Goal: Use online tool/utility: Utilize a website feature to perform a specific function

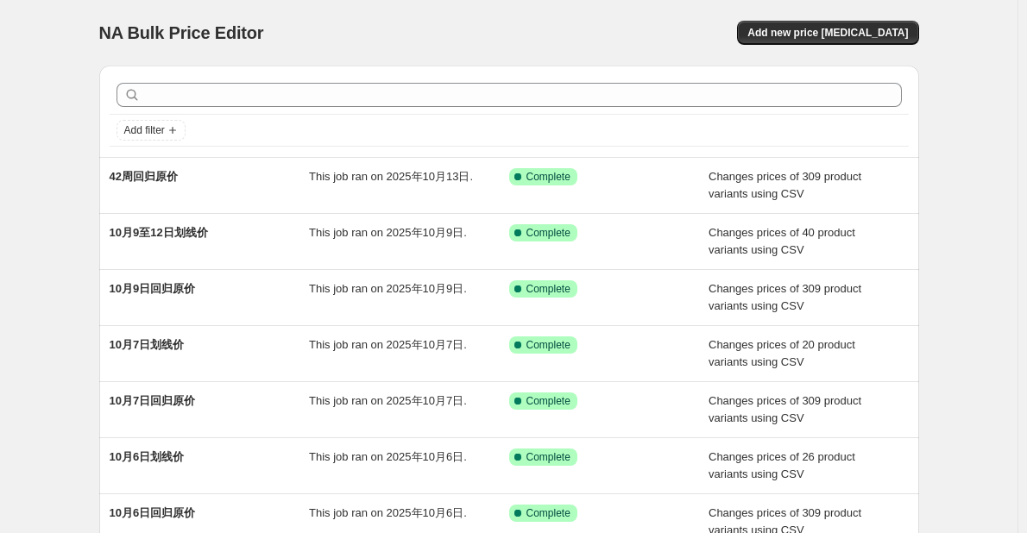
click at [64, 237] on div "NA Bulk Price Editor. This page is ready NA Bulk Price Editor Add new price [ME…" at bounding box center [509, 444] width 1018 height 889
click at [829, 32] on span "Add new price [MEDICAL_DATA]" at bounding box center [827, 33] width 161 height 14
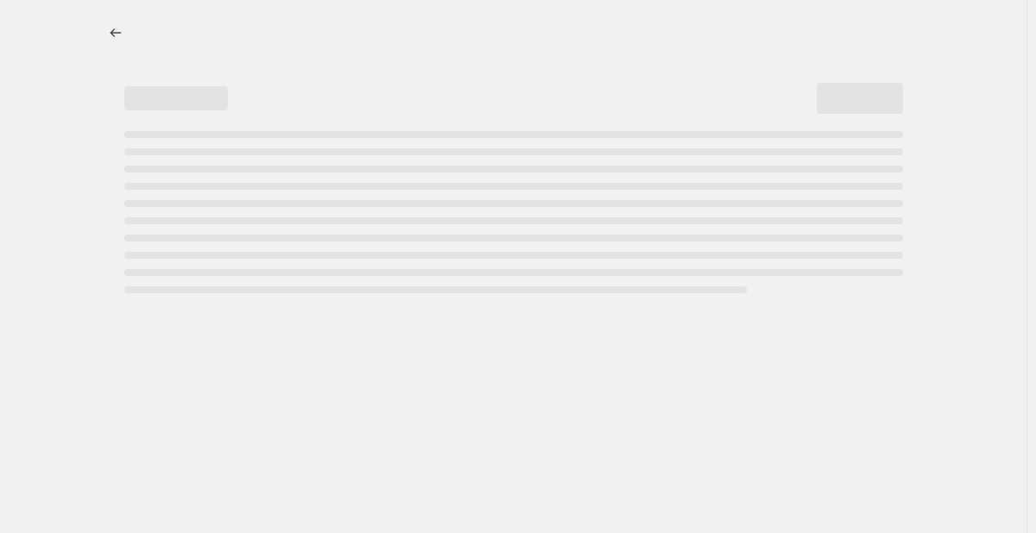
select select "percentage"
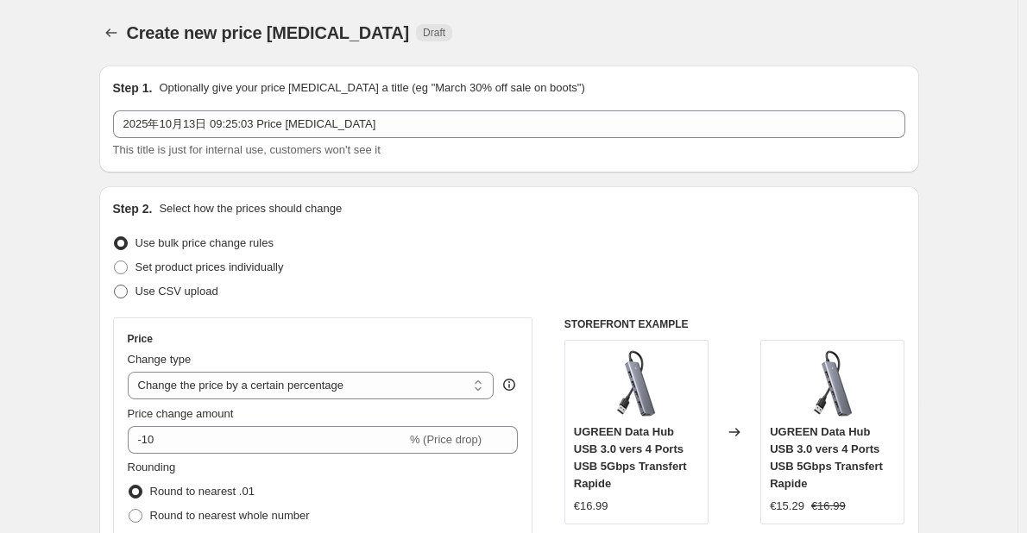
click at [175, 288] on span "Use CSV upload" at bounding box center [176, 291] width 83 height 13
click at [115, 286] on input "Use CSV upload" at bounding box center [114, 285] width 1 height 1
radio input "true"
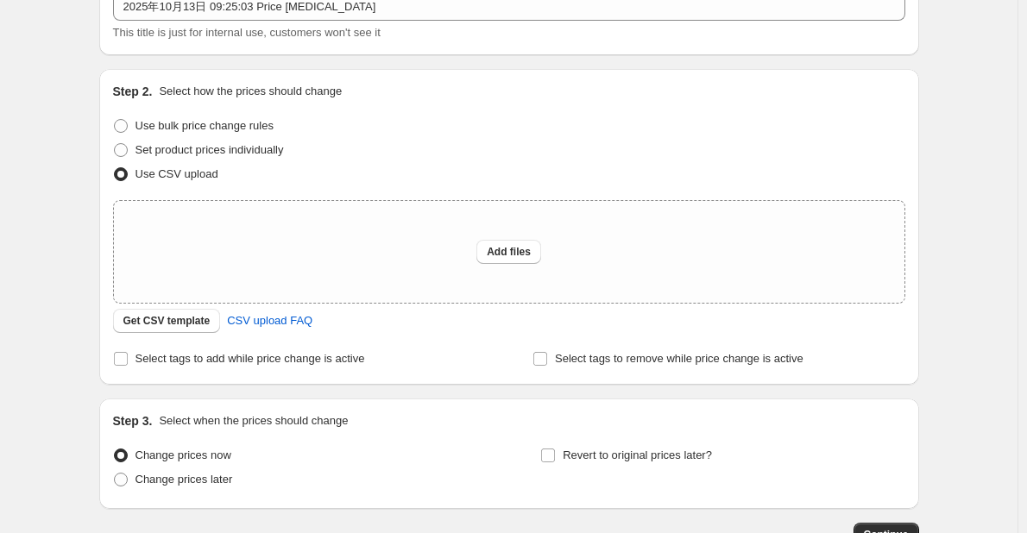
scroll to position [173, 0]
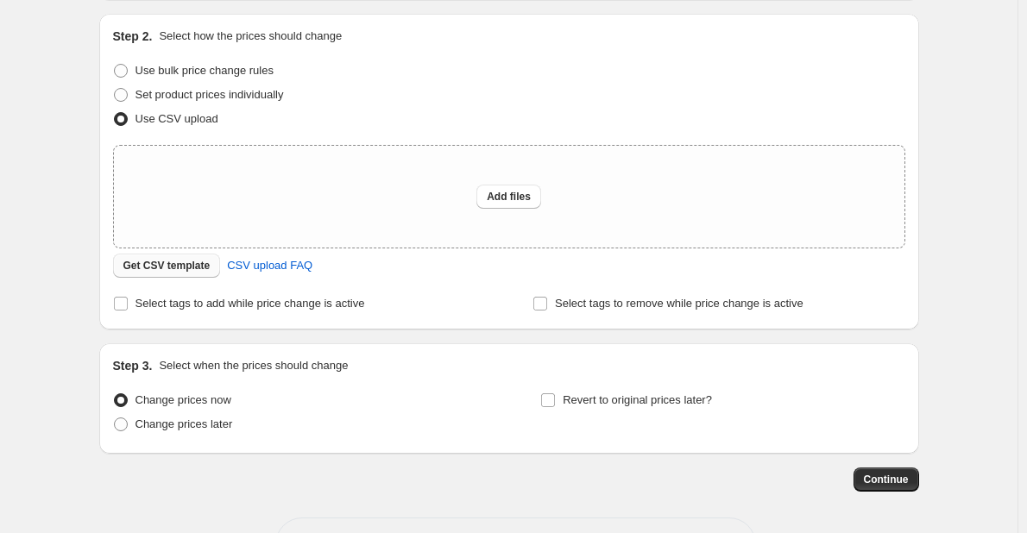
click at [191, 272] on span "Get CSV template" at bounding box center [166, 266] width 87 height 14
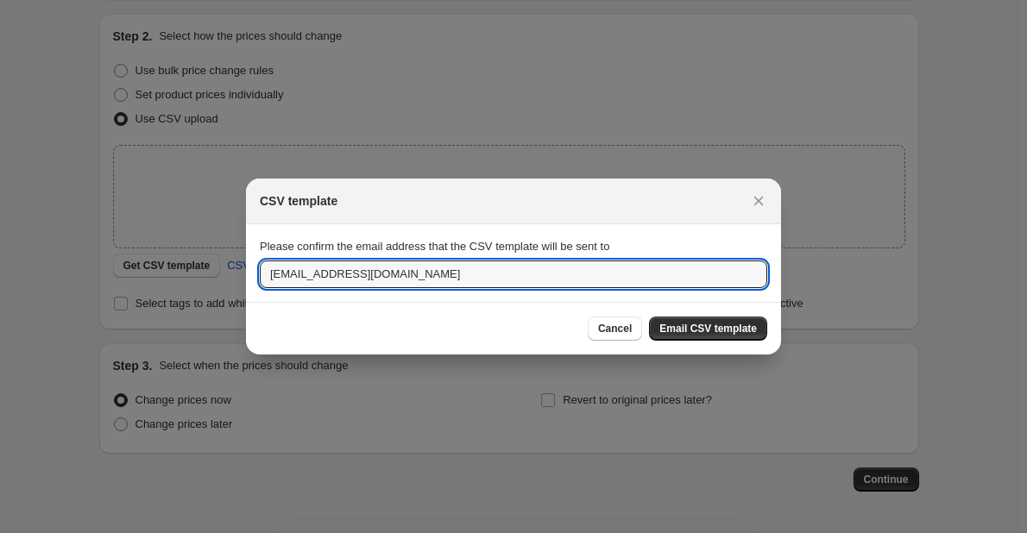
drag, startPoint x: 304, startPoint y: 274, endPoint x: 228, endPoint y: 274, distance: 75.9
type input "[DOMAIN_NAME][EMAIL_ADDRESS][DOMAIN_NAME]"
click at [739, 319] on button "Email CSV template" at bounding box center [708, 329] width 118 height 24
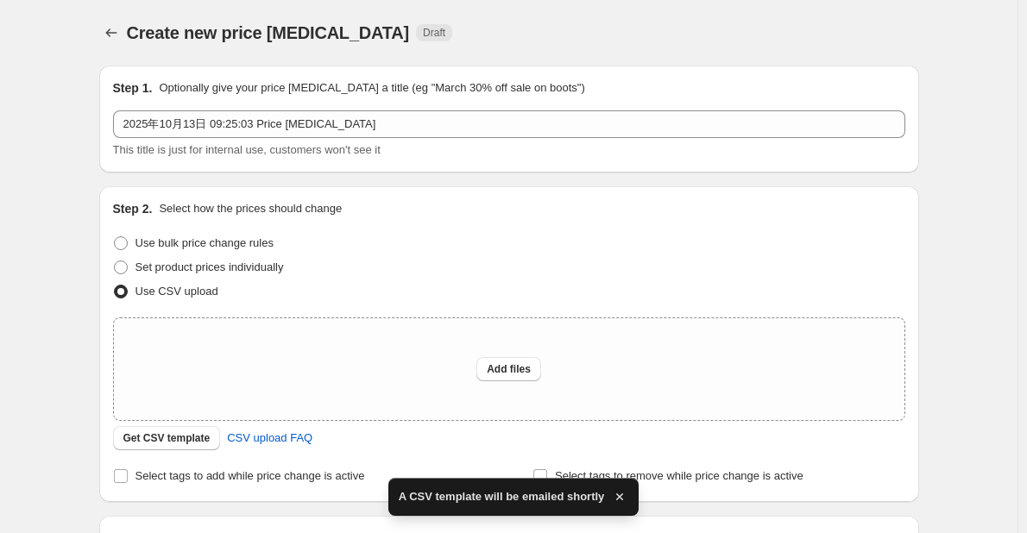
click at [127, 22] on div at bounding box center [113, 33] width 28 height 24
click at [118, 28] on icon "Price change jobs" at bounding box center [111, 32] width 17 height 17
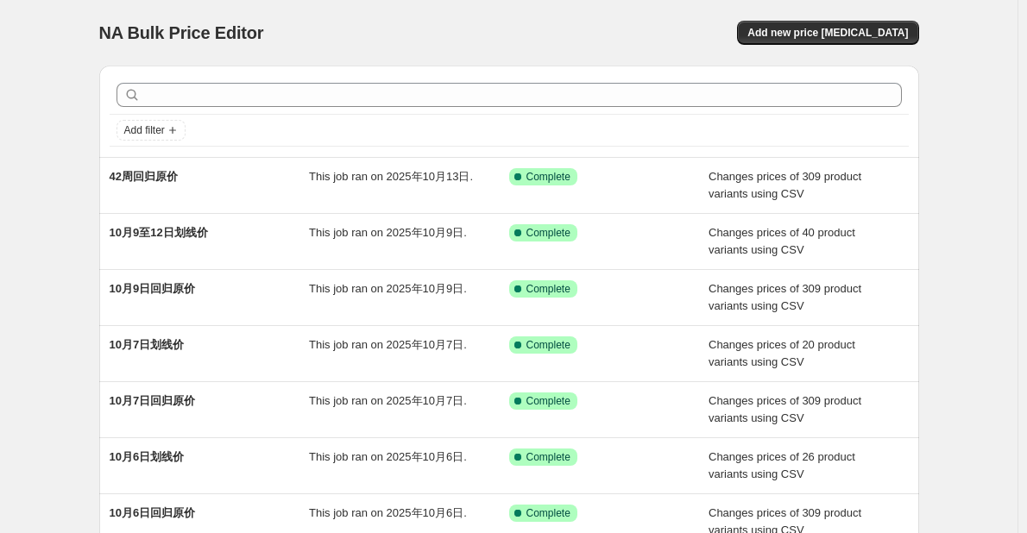
click at [60, 205] on div "NA Bulk Price Editor. This page is ready NA Bulk Price Editor Add new price [ME…" at bounding box center [509, 444] width 1018 height 889
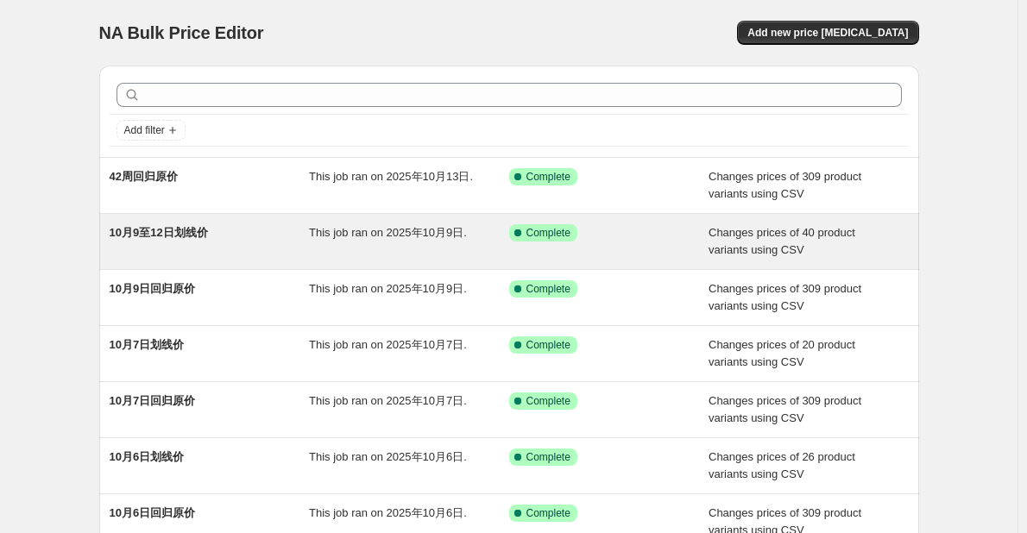
click at [169, 248] on div "10月9至12日划线价" at bounding box center [210, 241] width 200 height 35
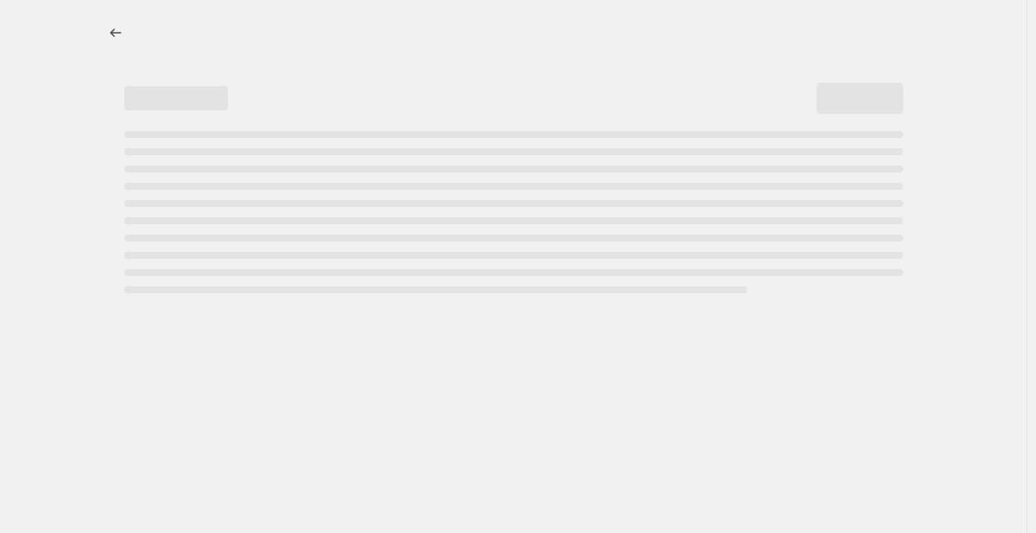
click at [62, 210] on div at bounding box center [513, 266] width 1026 height 533
click at [122, 37] on icon "Price change jobs" at bounding box center [115, 32] width 17 height 17
click at [75, 134] on div "NA Bulk Price Editor. This page is ready NA Bulk Price Editor" at bounding box center [513, 266] width 1026 height 533
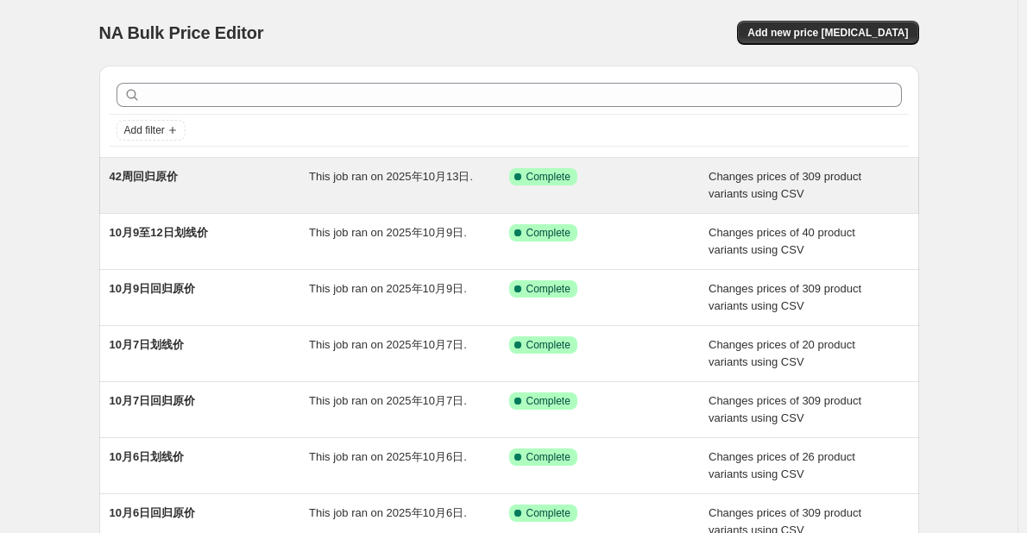
click at [323, 177] on span "This job ran on 2025年10月13日." at bounding box center [391, 176] width 164 height 13
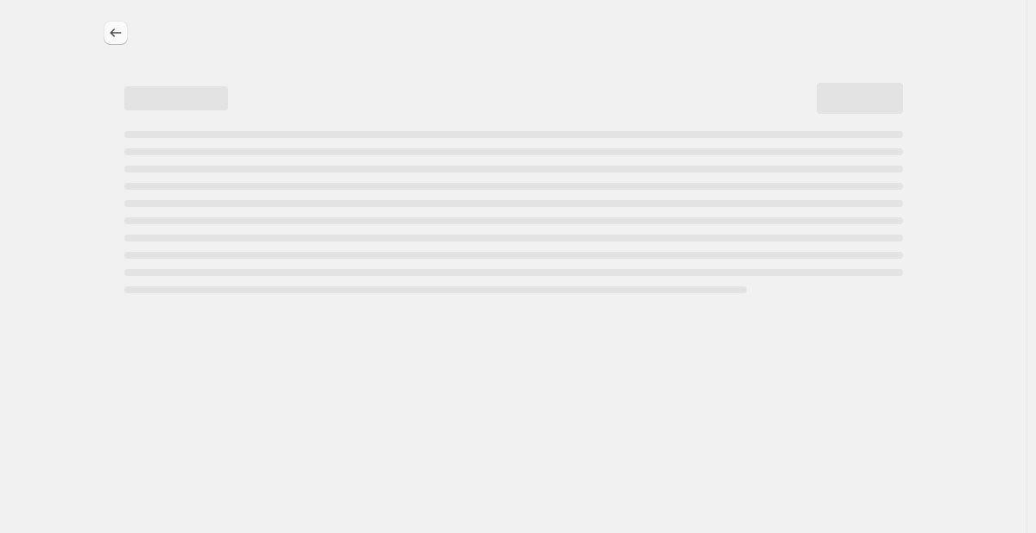
click at [118, 28] on icon "Price change jobs" at bounding box center [115, 32] width 17 height 17
click at [223, 7] on div "NA Bulk Price Editor. This page is ready NA Bulk Price Editor" at bounding box center [514, 33] width 820 height 66
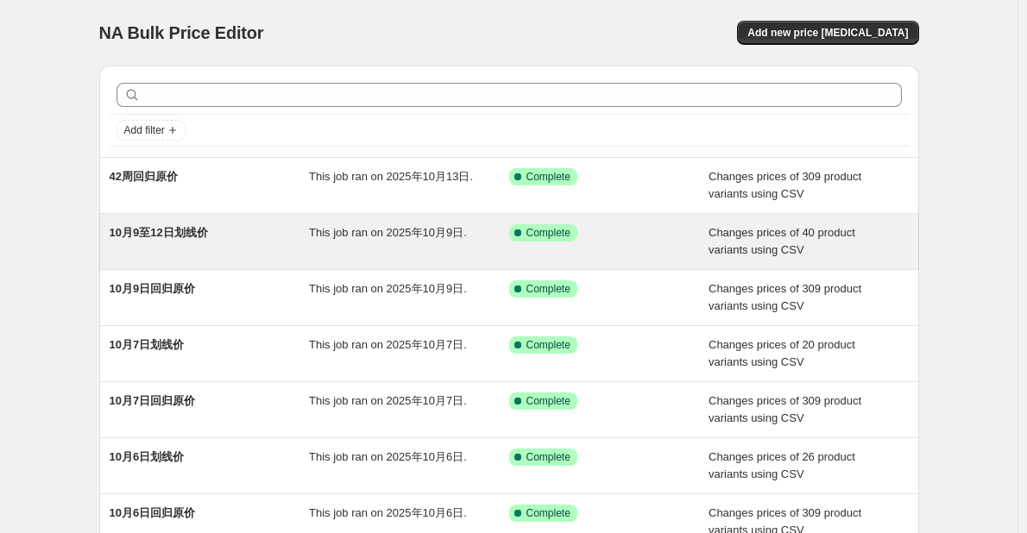
click at [266, 229] on div "10月9至12日划线价" at bounding box center [210, 241] width 200 height 35
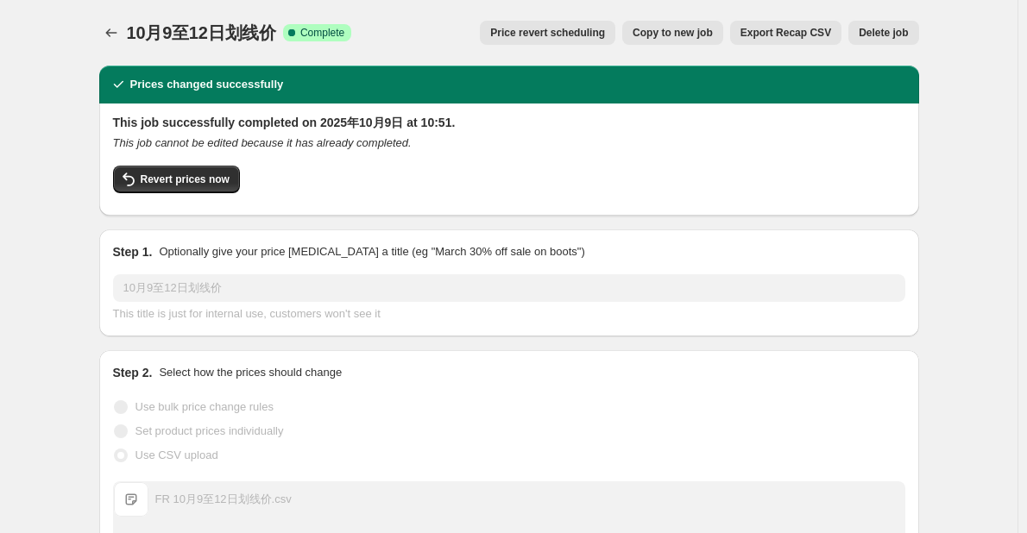
click at [715, 40] on button "Copy to new job" at bounding box center [672, 33] width 101 height 24
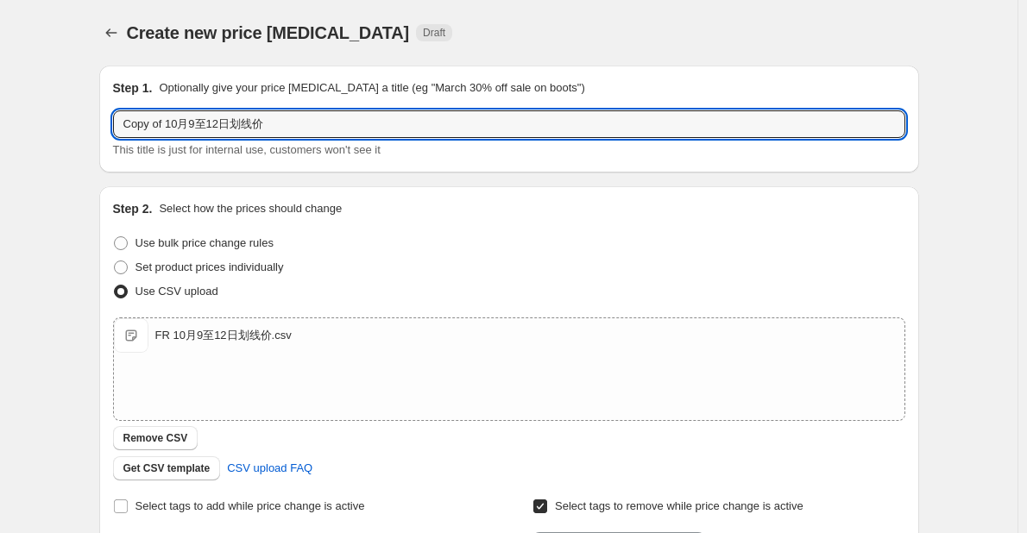
drag, startPoint x: 231, startPoint y: 128, endPoint x: 98, endPoint y: 119, distance: 134.1
click at [98, 119] on div "Step 1. Optionally give your price [MEDICAL_DATA] a title (eg "March 30% off sa…" at bounding box center [502, 422] width 834 height 740
type input "42周划线价"
click at [98, 119] on div "Step 1. Optionally give your price [MEDICAL_DATA] a title (eg "March 30% off sa…" at bounding box center [502, 422] width 834 height 740
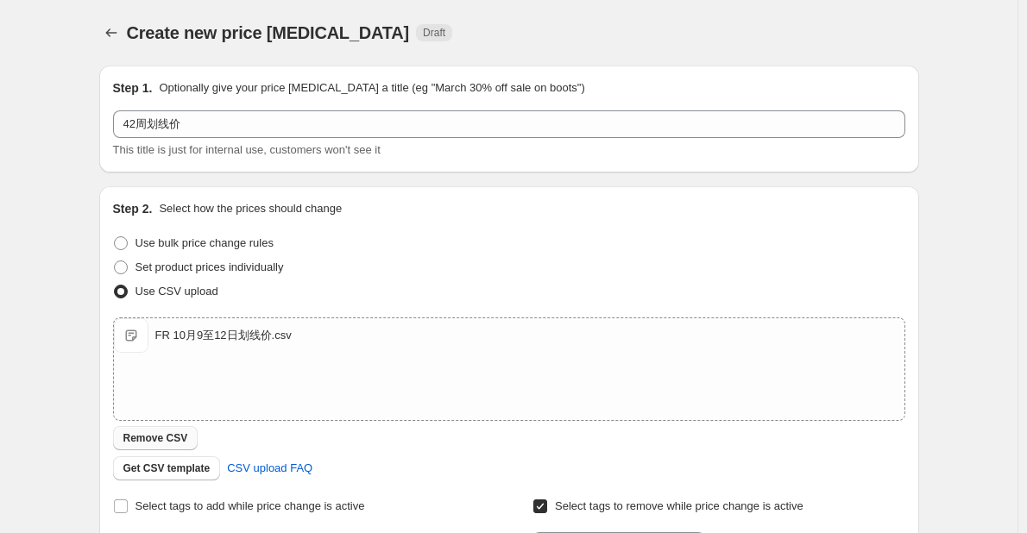
click at [178, 429] on button "Remove CSV" at bounding box center [155, 438] width 85 height 24
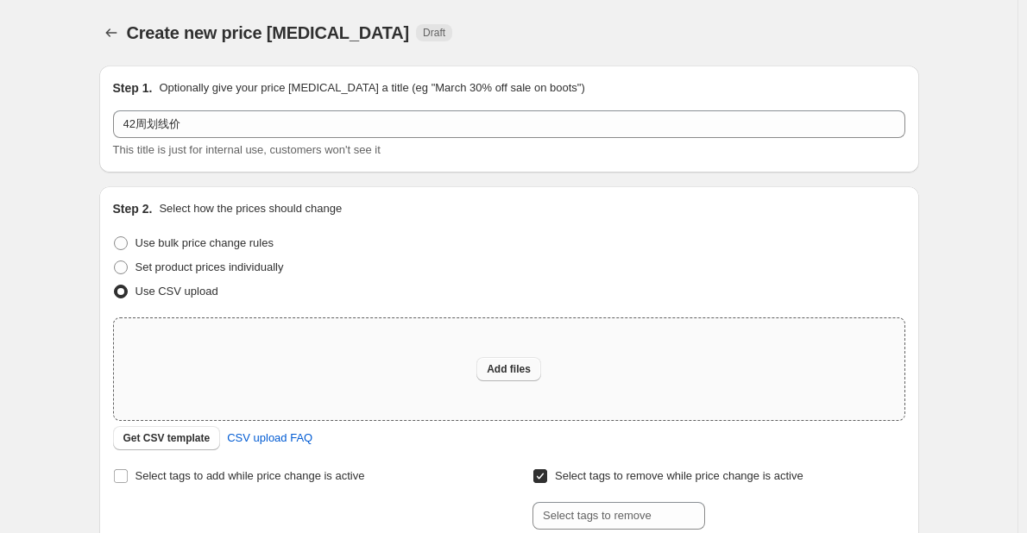
click at [504, 369] on span "Add files" at bounding box center [509, 369] width 44 height 14
type input "C:\fakepath\FR-42周划线价.csv"
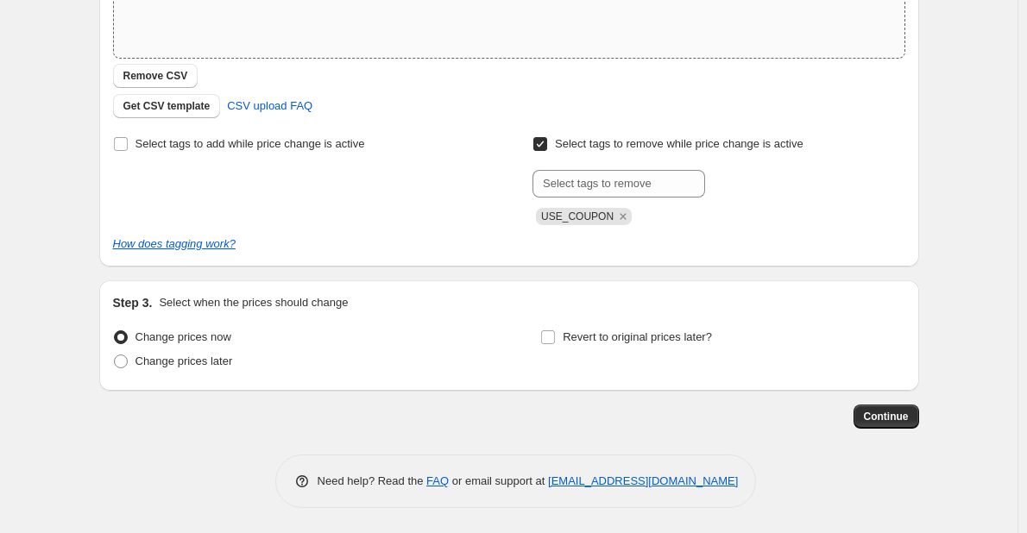
scroll to position [363, 0]
click at [907, 419] on span "Continue" at bounding box center [886, 416] width 45 height 14
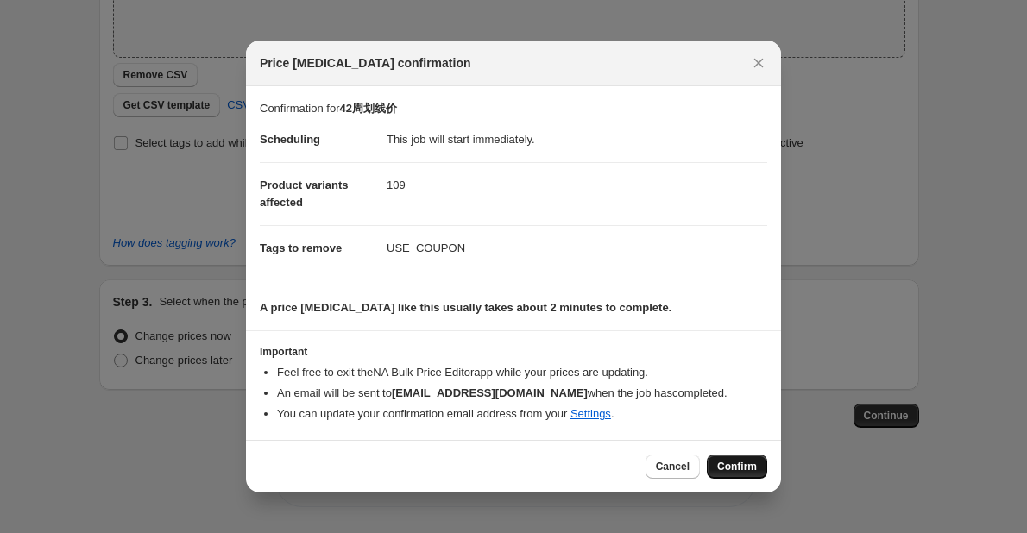
click at [716, 464] on button "Confirm" at bounding box center [737, 467] width 60 height 24
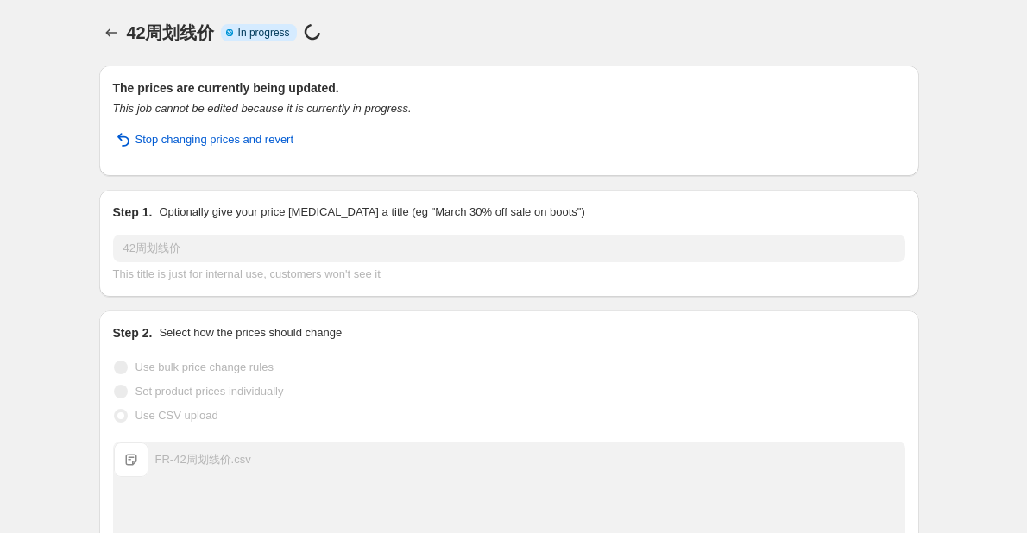
click at [50, 68] on div "42周划线价. This page is ready 42周划线价 Info Partially complete In progress Price [ME…" at bounding box center [509, 491] width 1018 height 983
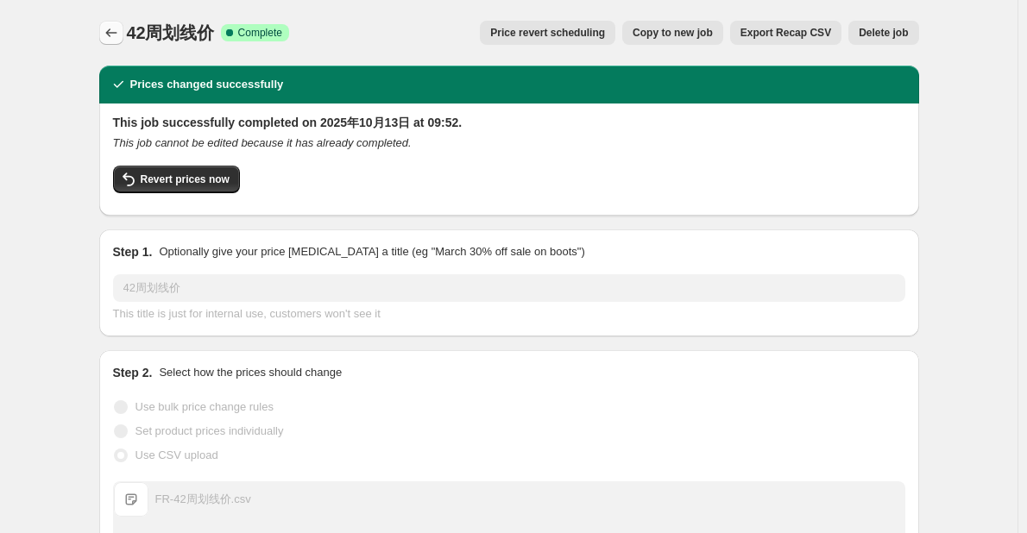
click at [110, 38] on icon "Price change jobs" at bounding box center [111, 32] width 17 height 17
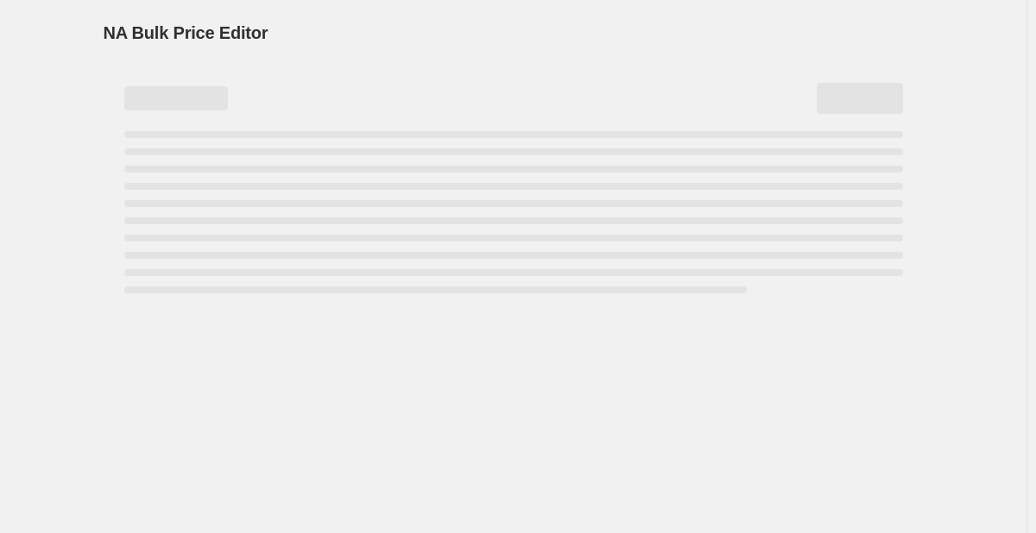
click at [425, 12] on div "NA Bulk Price Editor. This page is ready NA Bulk Price Editor" at bounding box center [514, 33] width 820 height 66
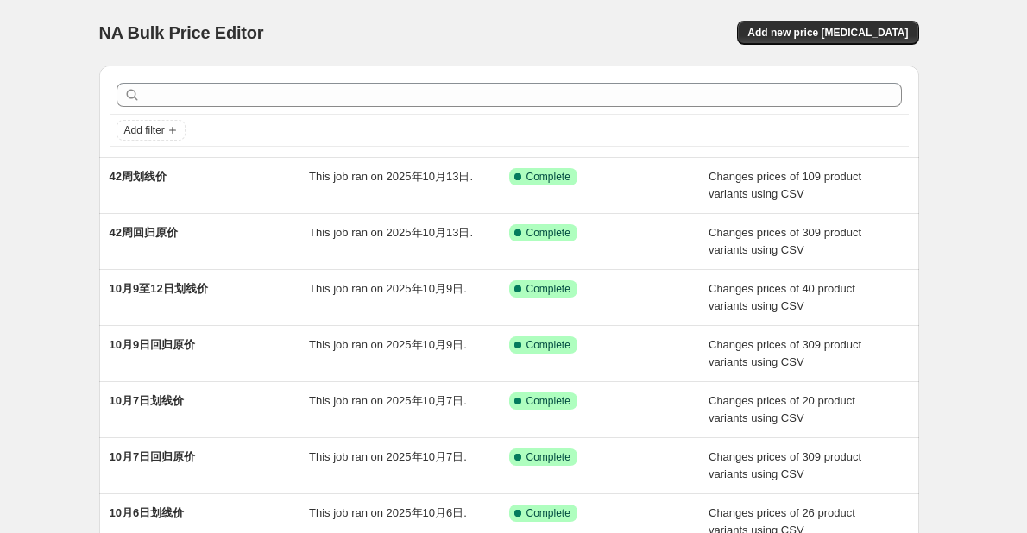
click at [468, 34] on div "NA Bulk Price Editor" at bounding box center [296, 33] width 394 height 24
click at [356, 48] on div "NA Bulk Price Editor. This page is ready NA Bulk Price Editor Add new price [ME…" at bounding box center [509, 33] width 820 height 66
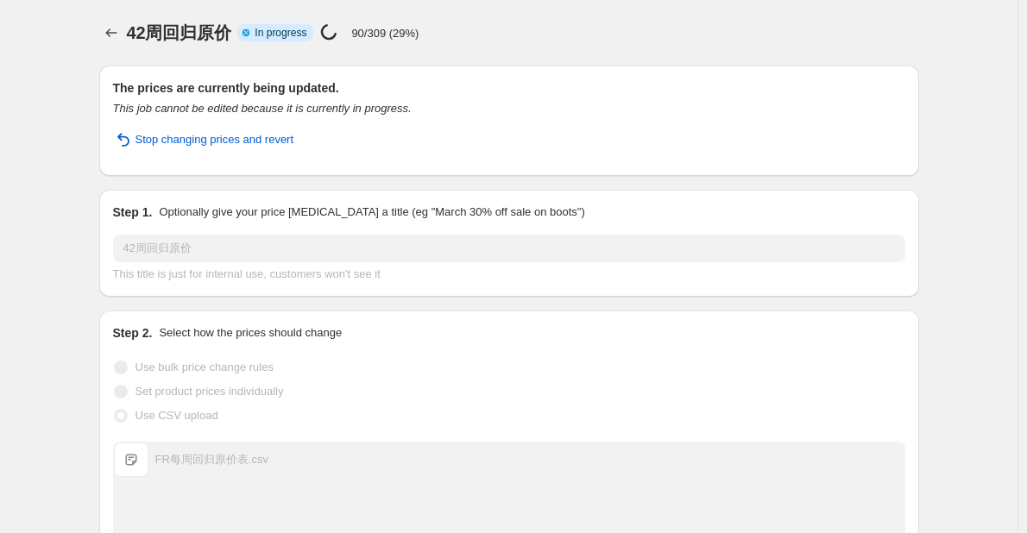
scroll to position [304, 0]
